Goal: Transaction & Acquisition: Purchase product/service

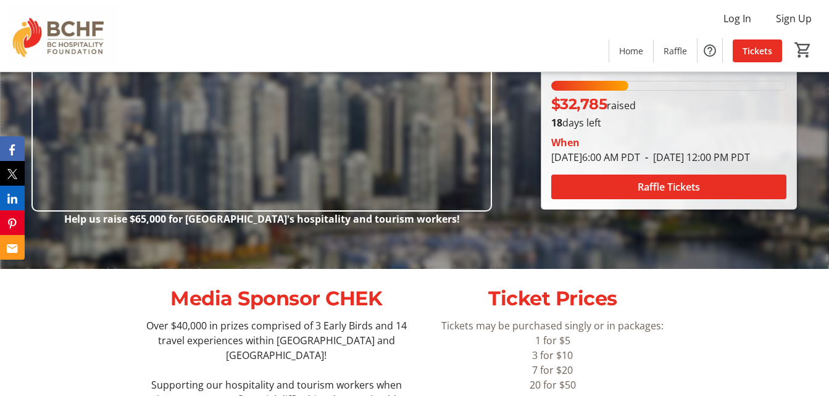
scroll to position [123, 0]
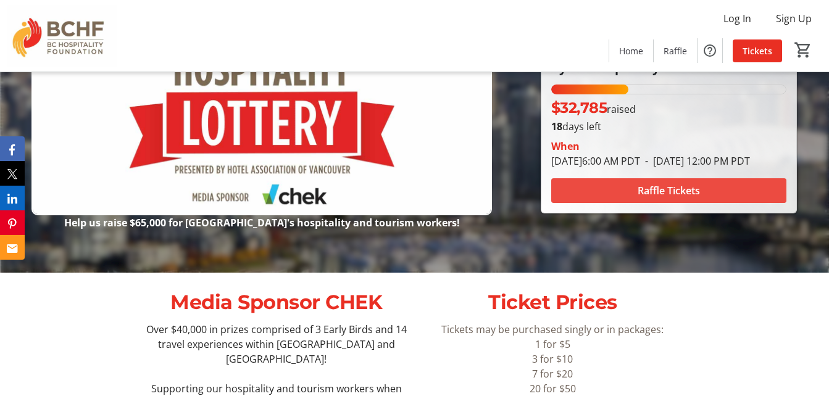
click at [677, 196] on span "Raffle Tickets" at bounding box center [669, 190] width 62 height 15
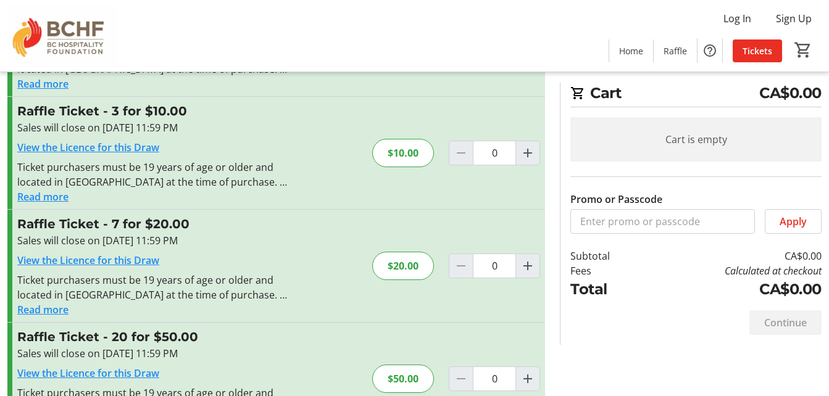
scroll to position [123, 0]
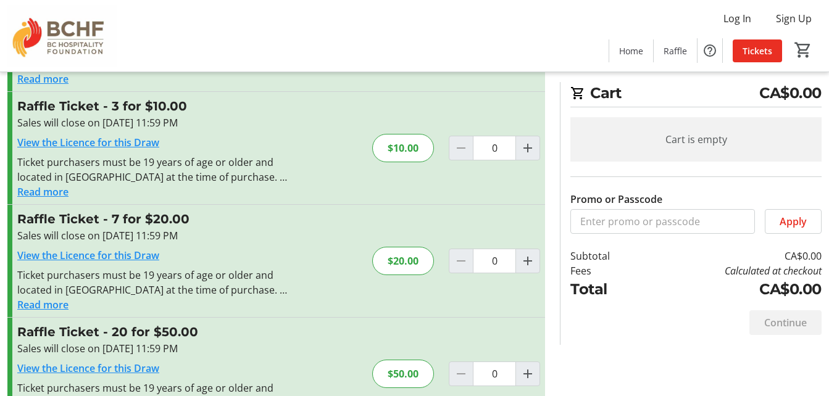
click at [464, 262] on div at bounding box center [461, 261] width 25 height 25
click at [530, 262] on mat-icon "Increment by one" at bounding box center [527, 261] width 15 height 15
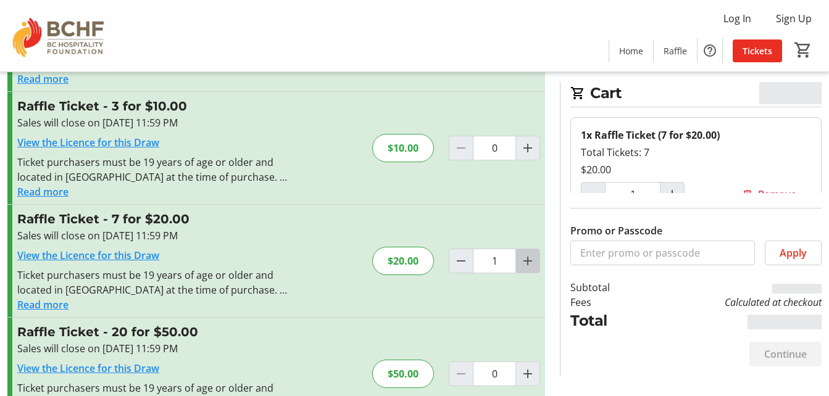
click at [530, 262] on mat-icon "Increment by one" at bounding box center [527, 261] width 15 height 15
type input "2"
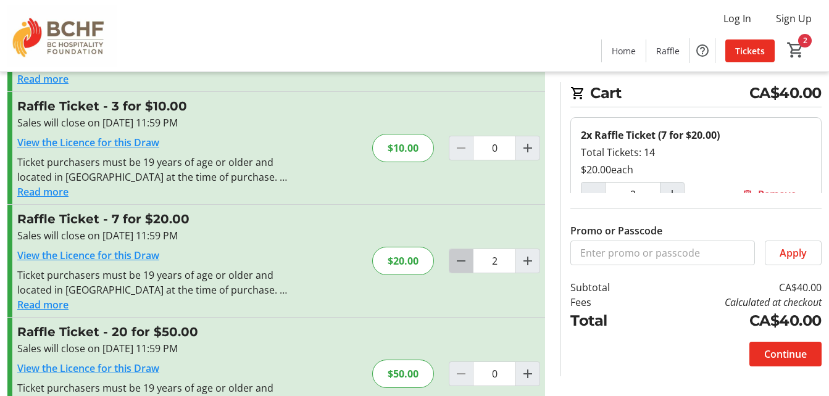
click at [458, 262] on mat-icon "Decrement by one" at bounding box center [461, 261] width 15 height 15
type input "1"
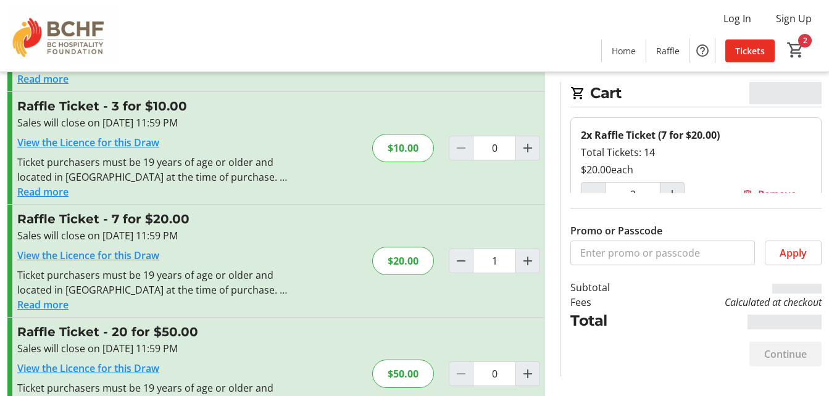
type input "1"
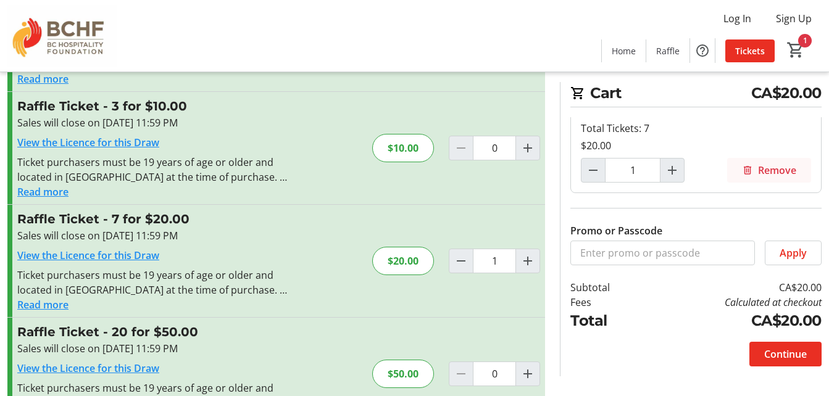
click at [769, 171] on span "Remove" at bounding box center [777, 170] width 38 height 15
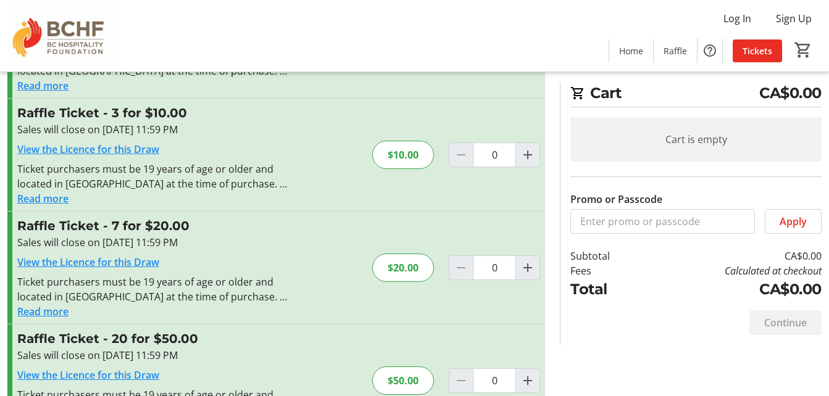
scroll to position [172, 0]
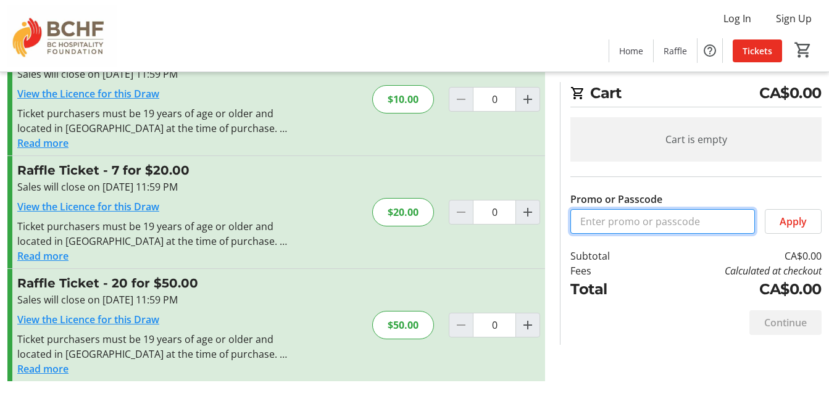
click at [630, 223] on input "Promo or Passcode" at bounding box center [662, 221] width 185 height 25
click at [403, 211] on div "$20.00" at bounding box center [403, 212] width 62 height 28
click at [527, 208] on mat-icon "Increment by one" at bounding box center [527, 212] width 15 height 15
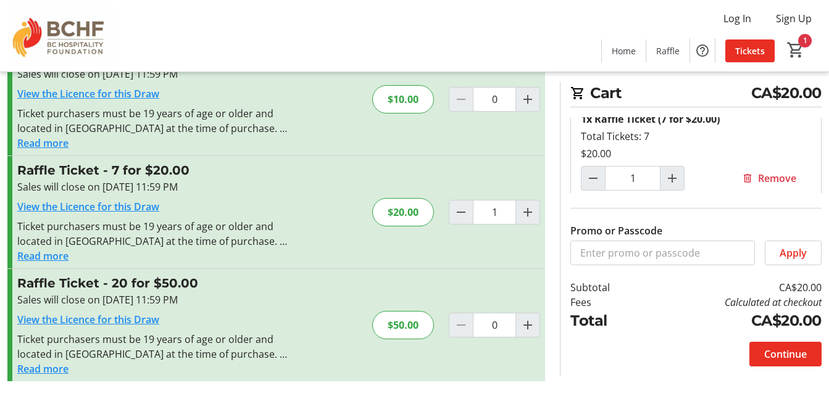
scroll to position [24, 0]
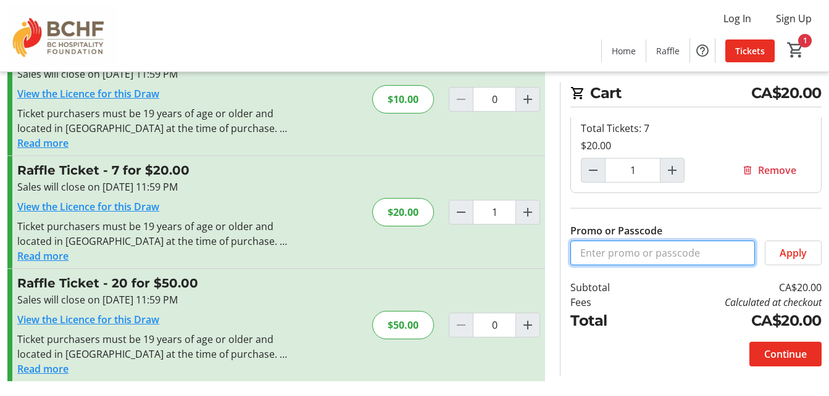
click at [616, 257] on input "Promo or Passcode" at bounding box center [662, 253] width 185 height 25
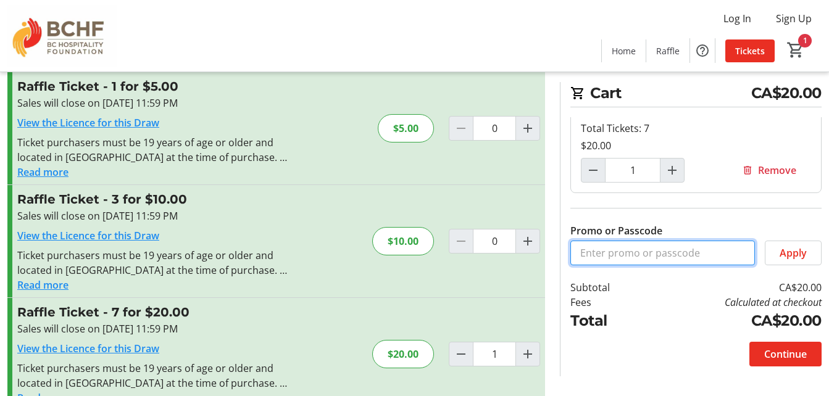
scroll to position [0, 0]
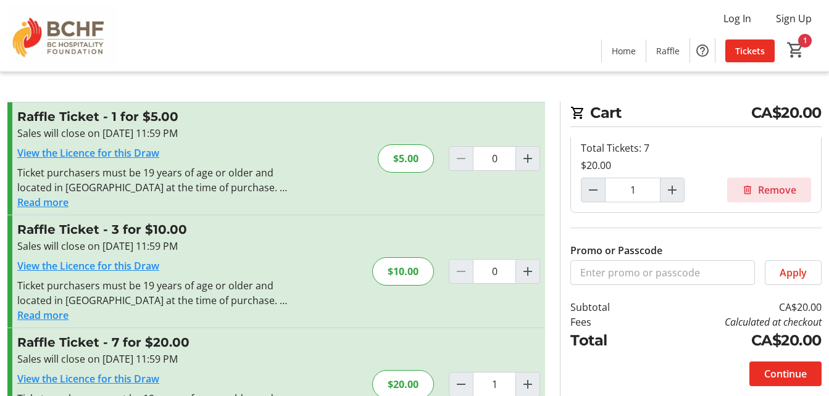
click at [758, 185] on span "Remove" at bounding box center [777, 190] width 38 height 15
type input "0"
